Goal: Task Accomplishment & Management: Use online tool/utility

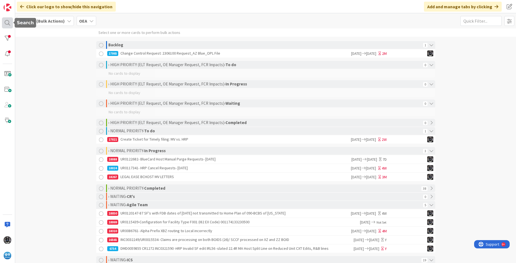
click at [7, 22] on div at bounding box center [7, 22] width 11 height 11
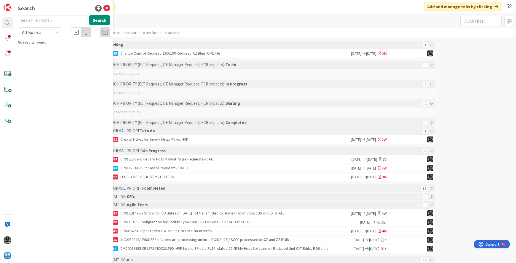
click at [39, 18] on input "text" at bounding box center [52, 20] width 69 height 10
type input "INC0257525"
click at [7, 73] on span at bounding box center [7, 73] width 11 height 11
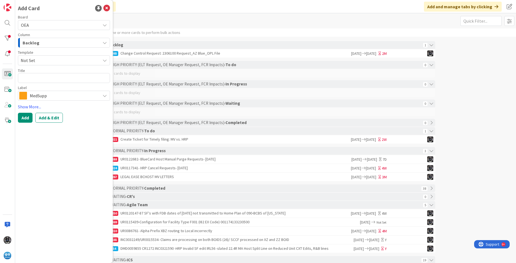
type textarea "x"
type textarea "INC0257525"
type textarea "x"
type textarea "INC025752"
type textarea "x"
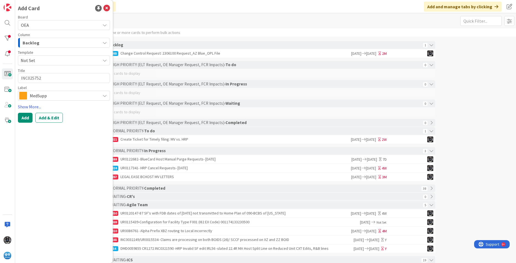
type textarea "INC02575"
type textarea "x"
type textarea "INC0257"
type textarea "x"
type textarea "INC025"
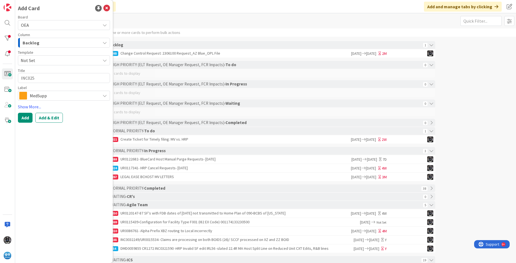
type textarea "x"
type textarea "INC02"
type textarea "x"
type textarea "INC0"
type textarea "x"
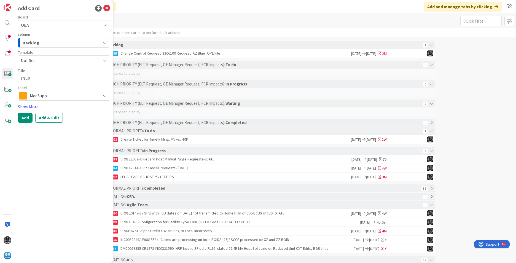
type textarea "INC"
type textarea "x"
type textarea "IN"
type textarea "x"
type textarea "I"
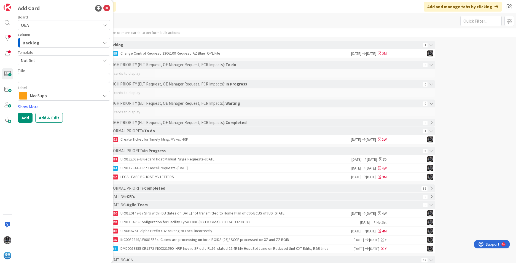
type textarea "x"
type textarea "U"
type textarea "x"
type textarea "UR"
click at [41, 77] on textarea "UR" at bounding box center [64, 78] width 92 height 10
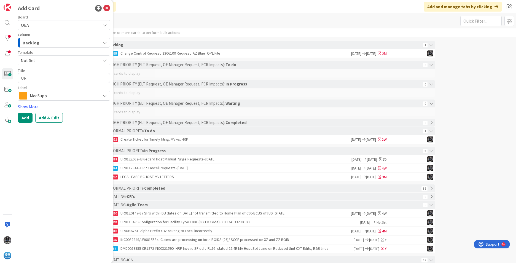
type textarea "x"
type textarea "UR"
type textarea "x"
type textarea "UR"
type textarea "x"
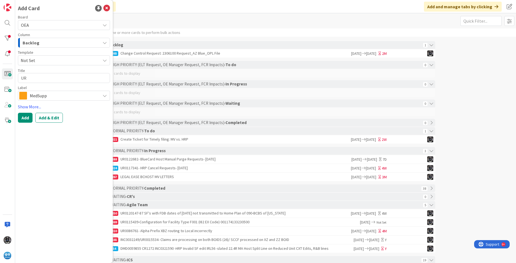
type textarea "UR"
type textarea "x"
type textarea "UR"
type textarea "x"
type textarea "UR INC0257525"
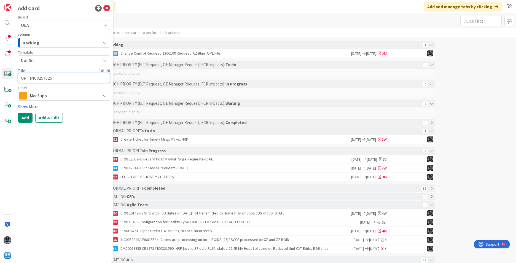
click at [28, 77] on textarea "UR INC0257525" at bounding box center [64, 78] width 92 height 10
click at [25, 76] on textarea "UR INC0257525" at bounding box center [64, 78] width 92 height 10
click at [27, 79] on textarea "UR INC0257525" at bounding box center [64, 78] width 92 height 10
type textarea "x"
type textarea "U INC0257525"
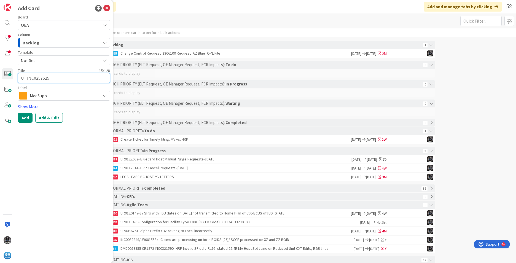
type textarea "x"
type textarea "INC0257525"
paste textarea "UR0124001"
type textarea "x"
type textarea "UR0124001 INC0257525"
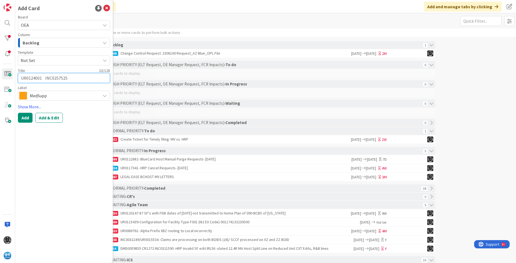
type textarea "x"
type textarea "UR0124001( INC0257525"
type textarea "x"
type textarea "UR0124001(o INC0257525"
type textarea "x"
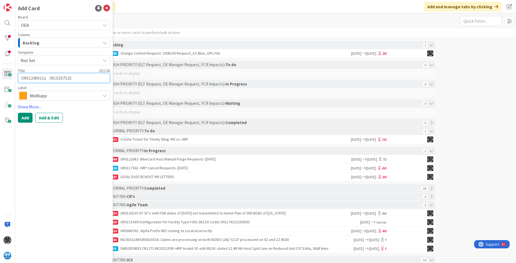
type textarea "UR0124001(oe INC0257525"
type textarea "x"
type textarea "UR0124001(oep INC0257525"
type textarea "x"
type textarea "UR0124001(oepn INC0257525"
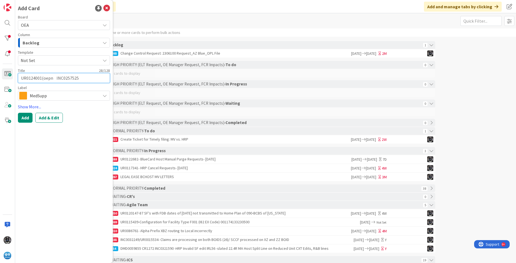
type textarea "x"
type textarea "UR0124001(oep INC0257525"
type textarea "x"
type textarea "UR0124001(oe INC0257525"
type textarea "x"
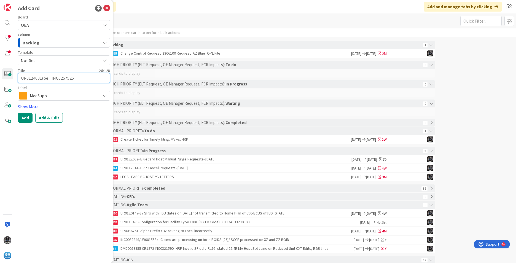
type textarea "UR0124001(o INC0257525"
type textarea "x"
type textarea "UR0124001( INC0257525"
type textarea "x"
type textarea "UR0124001(o INC0257525"
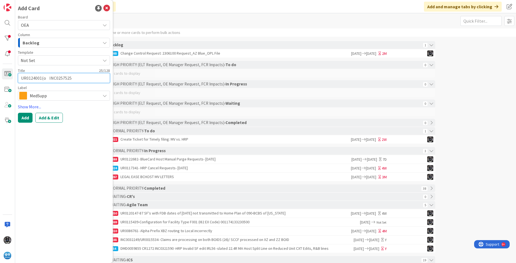
type textarea "x"
type textarea "UR0124001(op INC0257525"
type textarea "x"
type textarea "UR0124001(ope INC0257525"
type textarea "x"
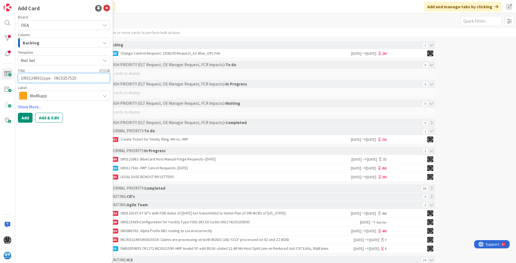
type textarea "UR0124001(open INC0257525"
type textarea "x"
type textarea "UR0124001(open) INC0257525"
click at [86, 79] on textarea "UR0124001(open) INC0257525" at bounding box center [64, 78] width 92 height 10
type textarea "x"
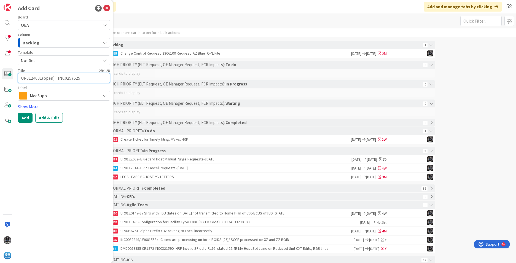
type textarea "UR0124001(open) INC0257525("
type textarea "x"
type textarea "UR0124001(open) INC0257525(c"
type textarea "x"
type textarea "UR0124001(open) INC0257525(cl"
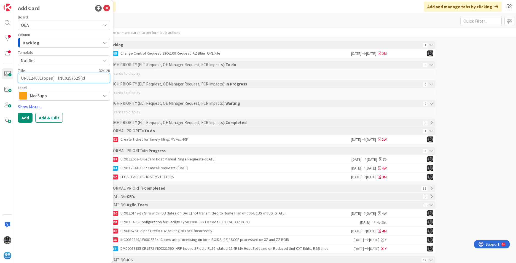
type textarea "x"
type textarea "UR0124001(open) INC0257525(clo"
type textarea "x"
type textarea "UR0124001(open) INC0257525(clos"
type textarea "x"
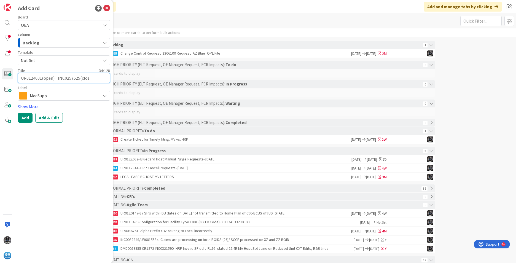
type textarea "UR0124001(open) INC0257525(close"
type textarea "x"
type textarea "UR0124001(open) INC0257525(closed"
type textarea "x"
type textarea "UR0124001(open) INC0257525(closed)"
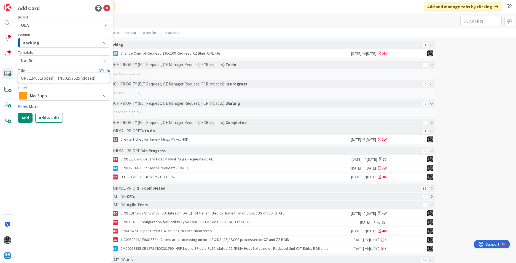
click at [102, 79] on textarea "UR0124001(open) INC0257525(closed)" at bounding box center [64, 78] width 92 height 10
type textarea "x"
paste textarea "nBase documents not creating MV Contacts"
type textarea "UR0124001(open) INC0257525(closed)-nBase documents not creating MV Contacts"
type textarea "x"
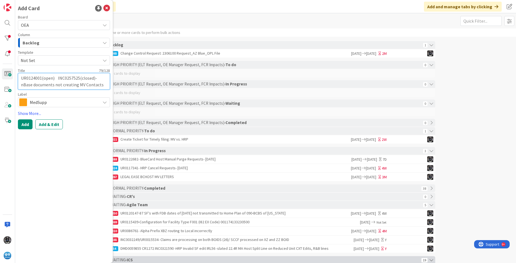
type textarea "UR0124001(open) INC0257525(closed)-nBase documents not creating MV Contacts"
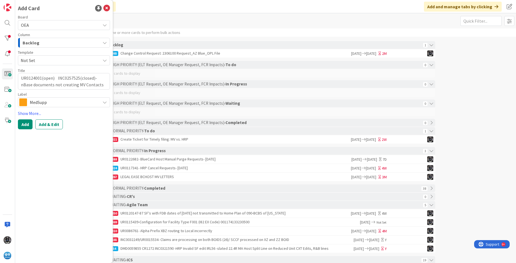
click at [104, 42] on icon "button" at bounding box center [105, 43] width 4 height 4
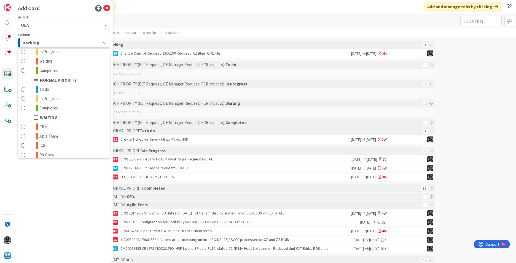
scroll to position [54, 0]
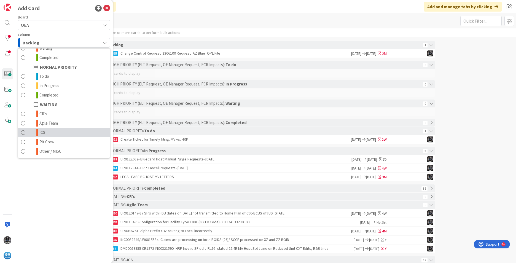
click at [49, 133] on link "ICS" at bounding box center [64, 132] width 92 height 9
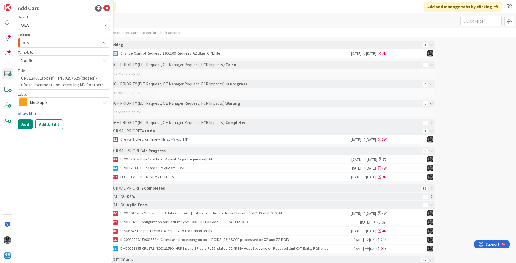
click at [106, 102] on icon at bounding box center [105, 102] width 4 height 4
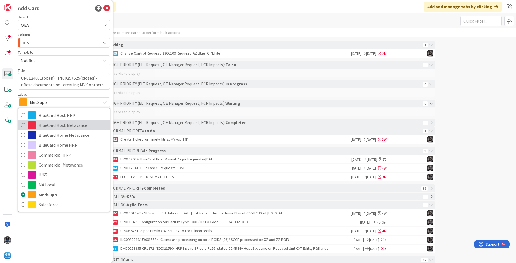
click at [70, 126] on span "BlueCard Host Metavance" at bounding box center [73, 125] width 68 height 8
type textarea "x"
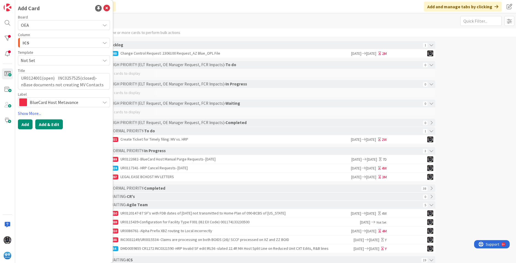
click at [57, 123] on button "Add & Edit" at bounding box center [49, 124] width 28 height 10
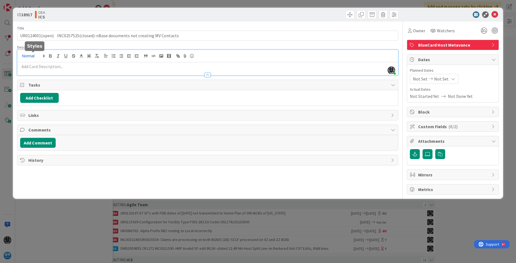
click at [23, 56] on div "[PERSON_NAME] just joined" at bounding box center [207, 62] width 381 height 25
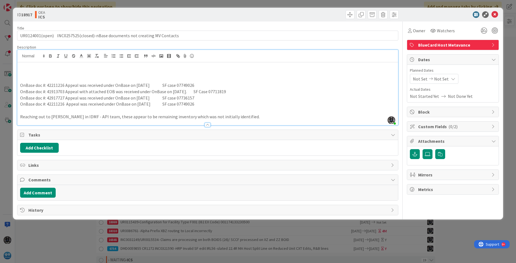
click at [23, 65] on p at bounding box center [207, 66] width 375 height 6
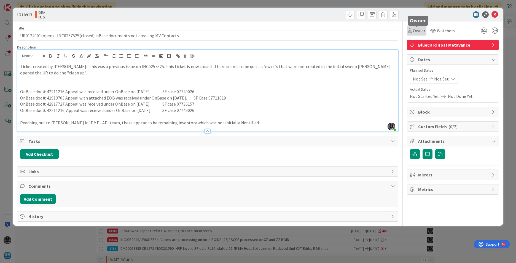
click at [343, 29] on span "Owner" at bounding box center [419, 30] width 12 height 7
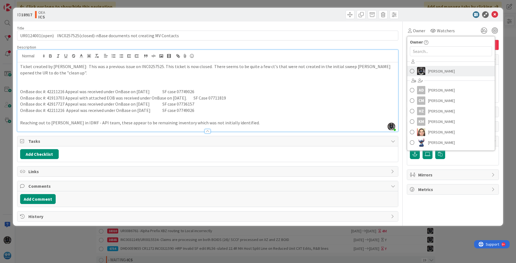
click at [343, 70] on span "[PERSON_NAME]" at bounding box center [441, 71] width 27 height 8
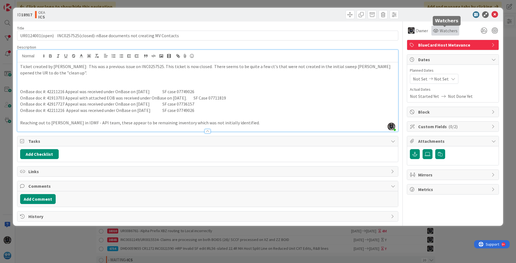
click at [343, 31] on span "Watchers" at bounding box center [449, 30] width 18 height 7
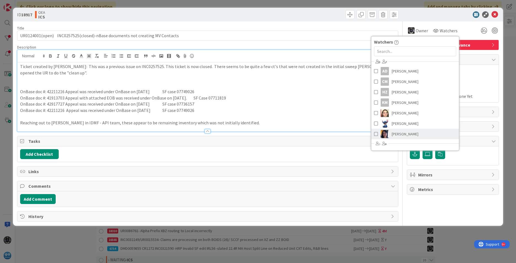
click at [343, 132] on span "[PERSON_NAME]" at bounding box center [405, 134] width 27 height 8
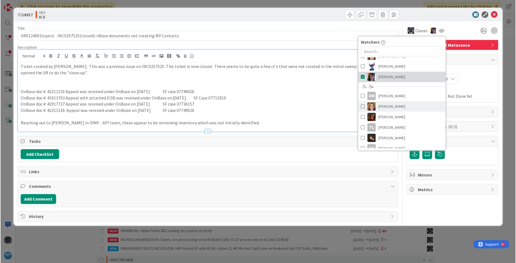
scroll to position [62, 0]
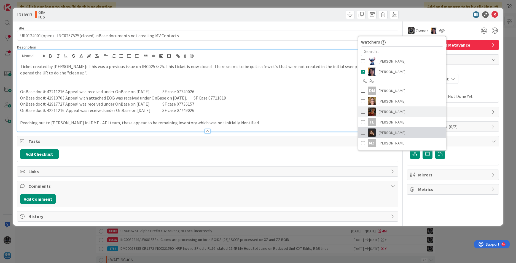
drag, startPoint x: 388, startPoint y: 131, endPoint x: 425, endPoint y: 116, distance: 40.7
click at [343, 131] on span "[PERSON_NAME]" at bounding box center [392, 133] width 27 height 8
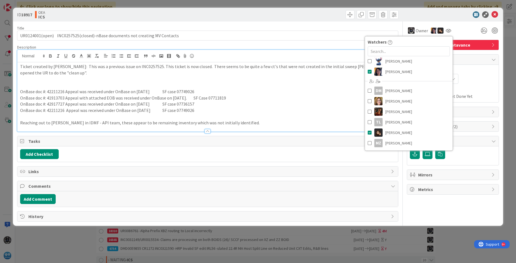
click at [343, 75] on div "Not Set Not Set" at bounding box center [453, 79] width 86 height 10
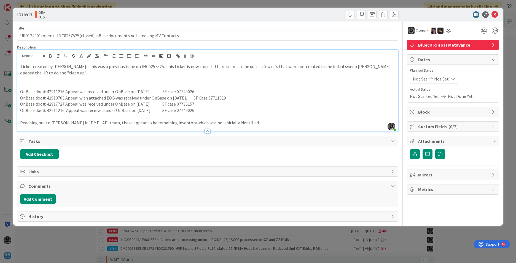
click at [343, 78] on span "Not Set" at bounding box center [420, 79] width 15 height 7
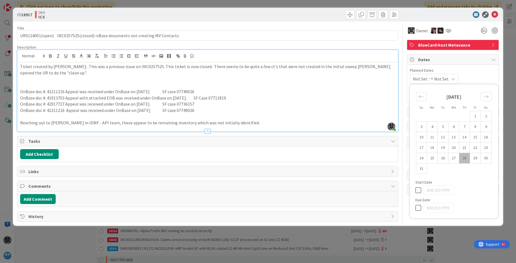
click at [343, 158] on td "28" at bounding box center [465, 158] width 11 height 10
type input "[DATE]"
click at [343, 78] on icon at bounding box center [452, 79] width 4 height 4
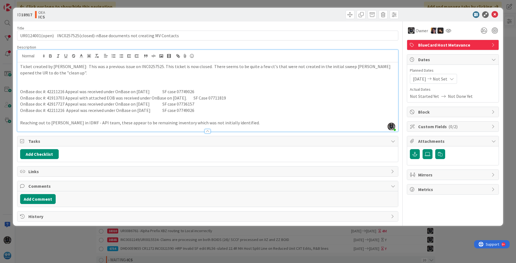
click at [343, 79] on span "Not Set" at bounding box center [440, 79] width 15 height 7
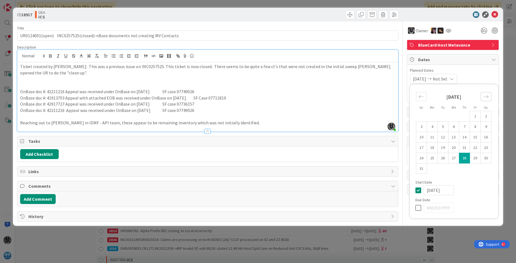
click at [343, 96] on icon "Move forward to switch to the next month." at bounding box center [486, 96] width 5 height 5
click at [343, 115] on td "5" at bounding box center [475, 116] width 11 height 10
type input "[DATE]"
click at [343, 76] on div "[DATE] [DATE] Su Mo Tu We Th Fr Sa [DATE] 1 2 3 4 5 6 7 8 9 10 11 12 13 14 15 1…" at bounding box center [453, 79] width 86 height 10
